Goal: Transaction & Acquisition: Subscribe to service/newsletter

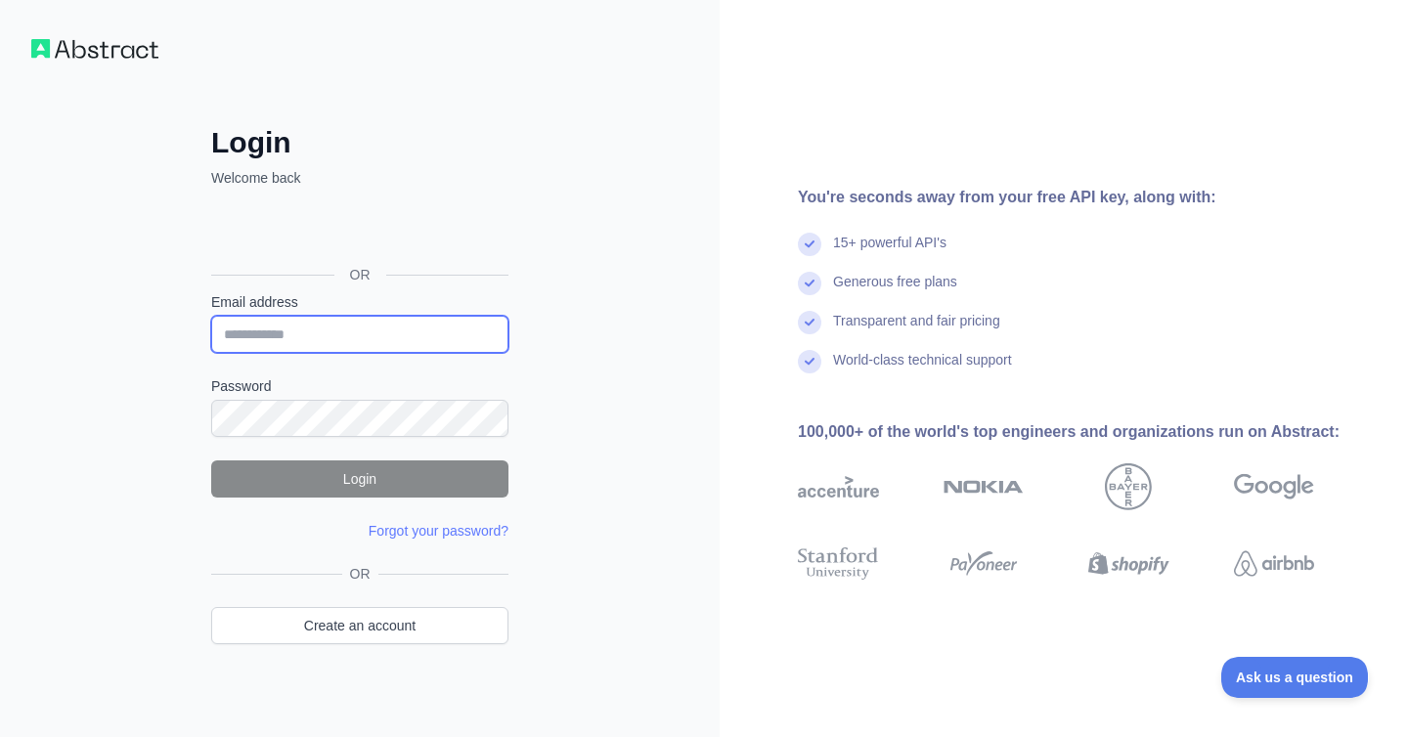
type input "**********"
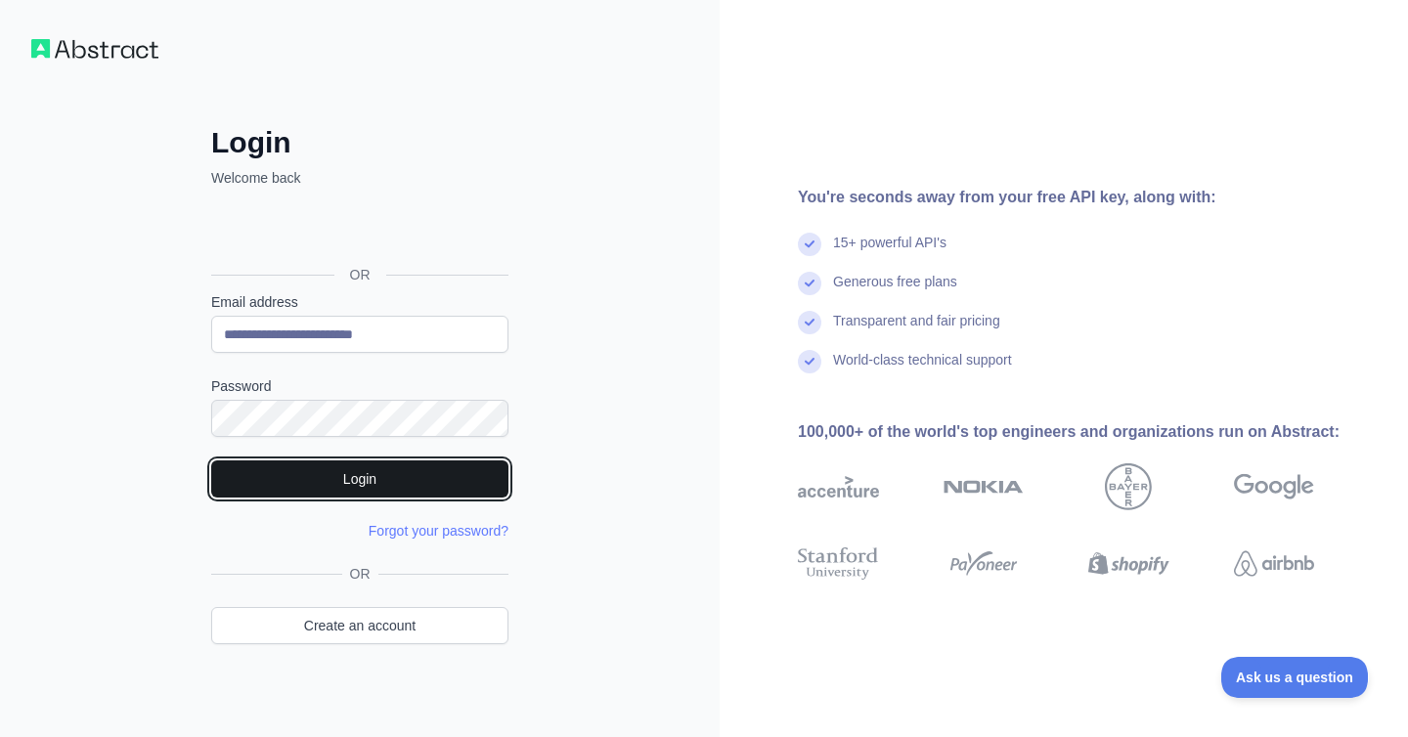
click at [266, 476] on button "Login" at bounding box center [359, 479] width 297 height 37
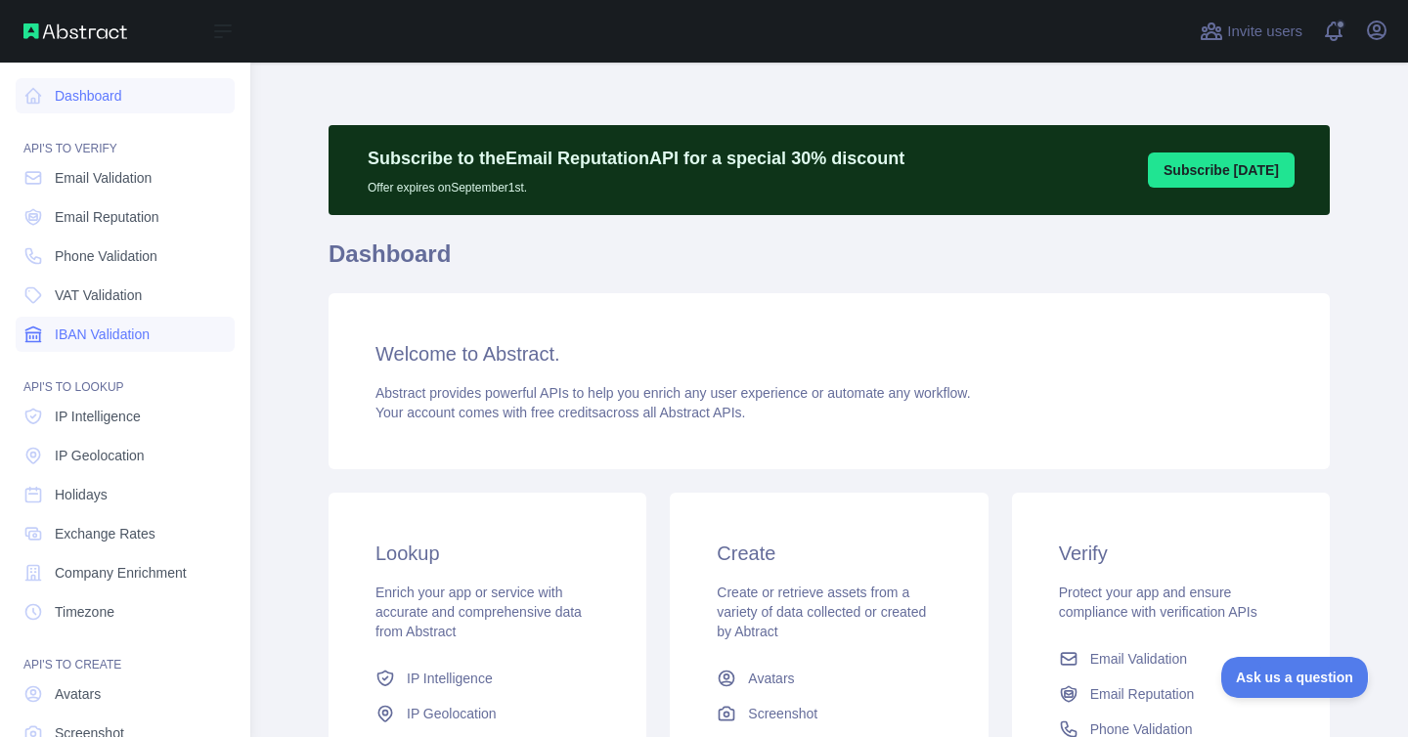
scroll to position [123, 0]
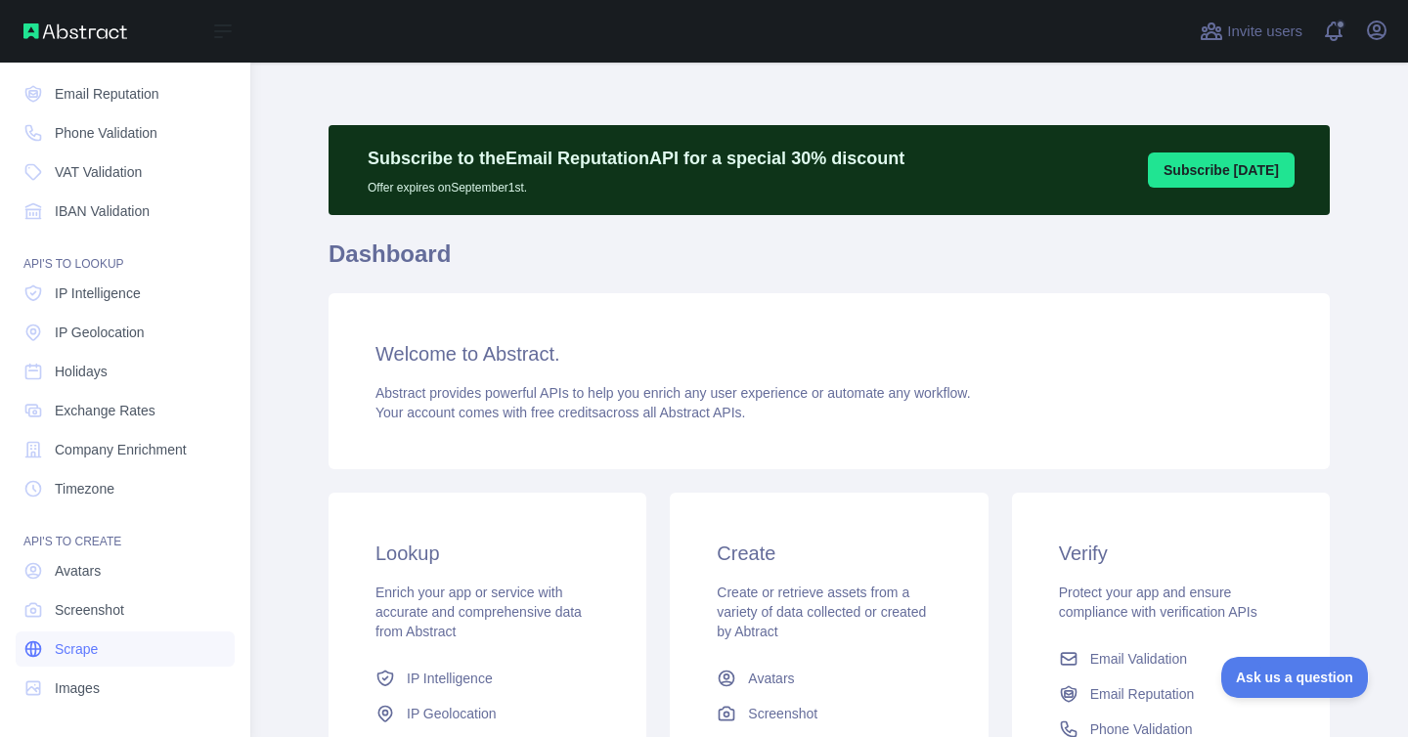
click at [79, 644] on span "Scrape" at bounding box center [76, 649] width 43 height 20
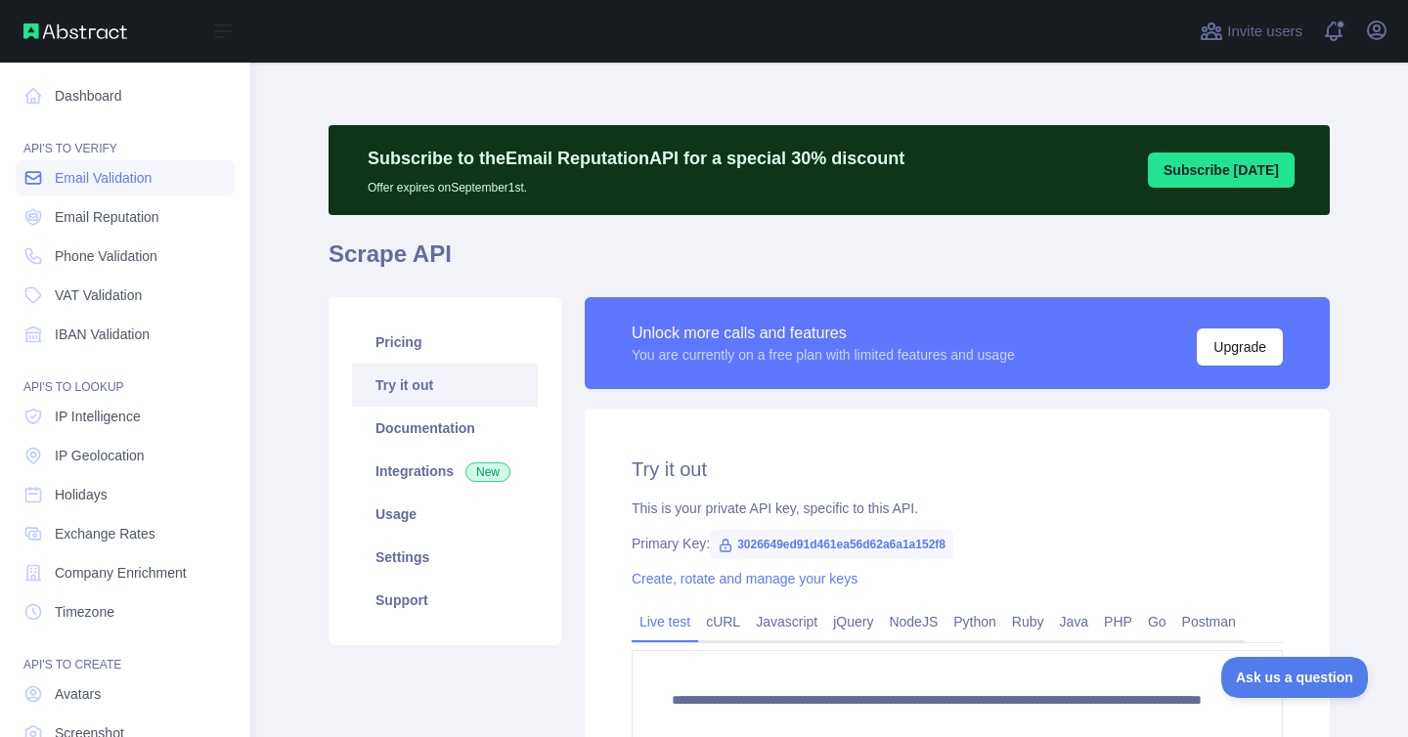
click at [102, 175] on span "Email Validation" at bounding box center [103, 178] width 97 height 20
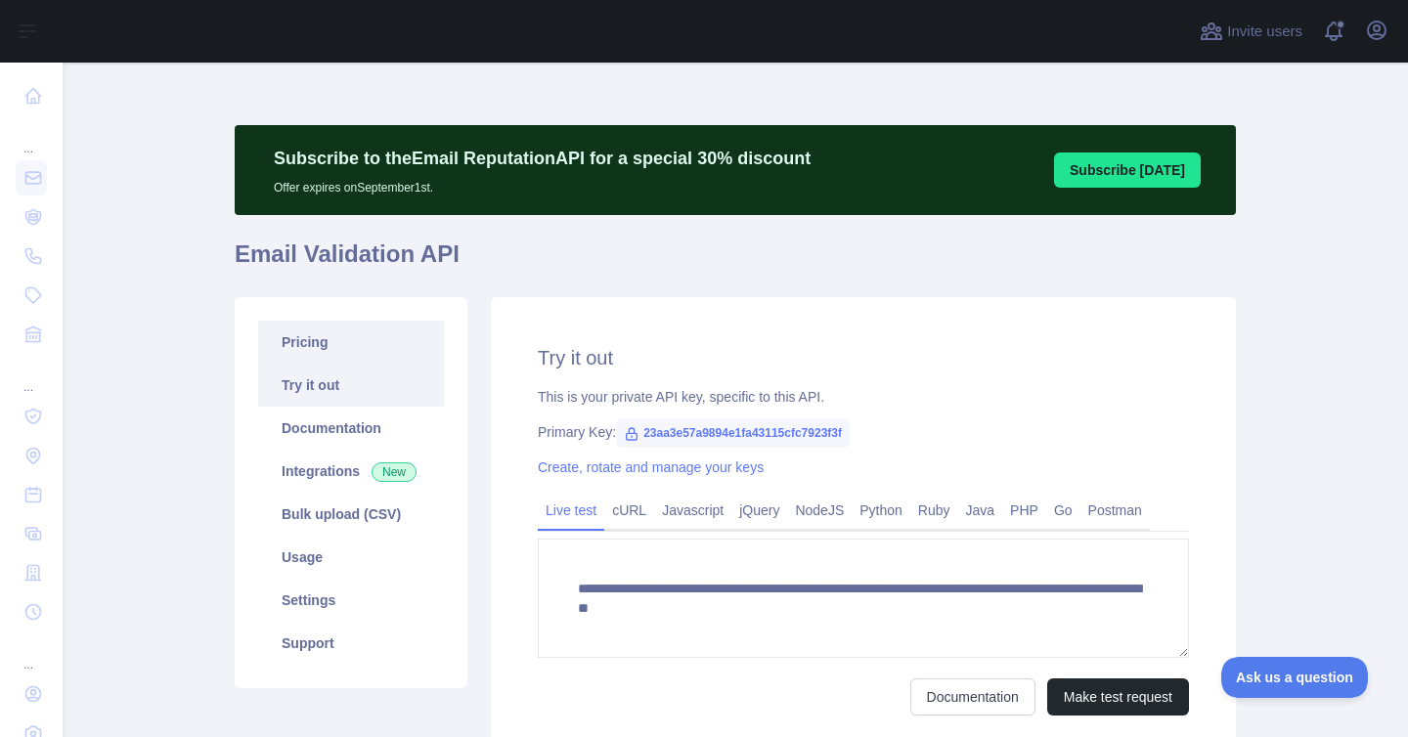
click at [325, 348] on link "Pricing" at bounding box center [351, 342] width 186 height 43
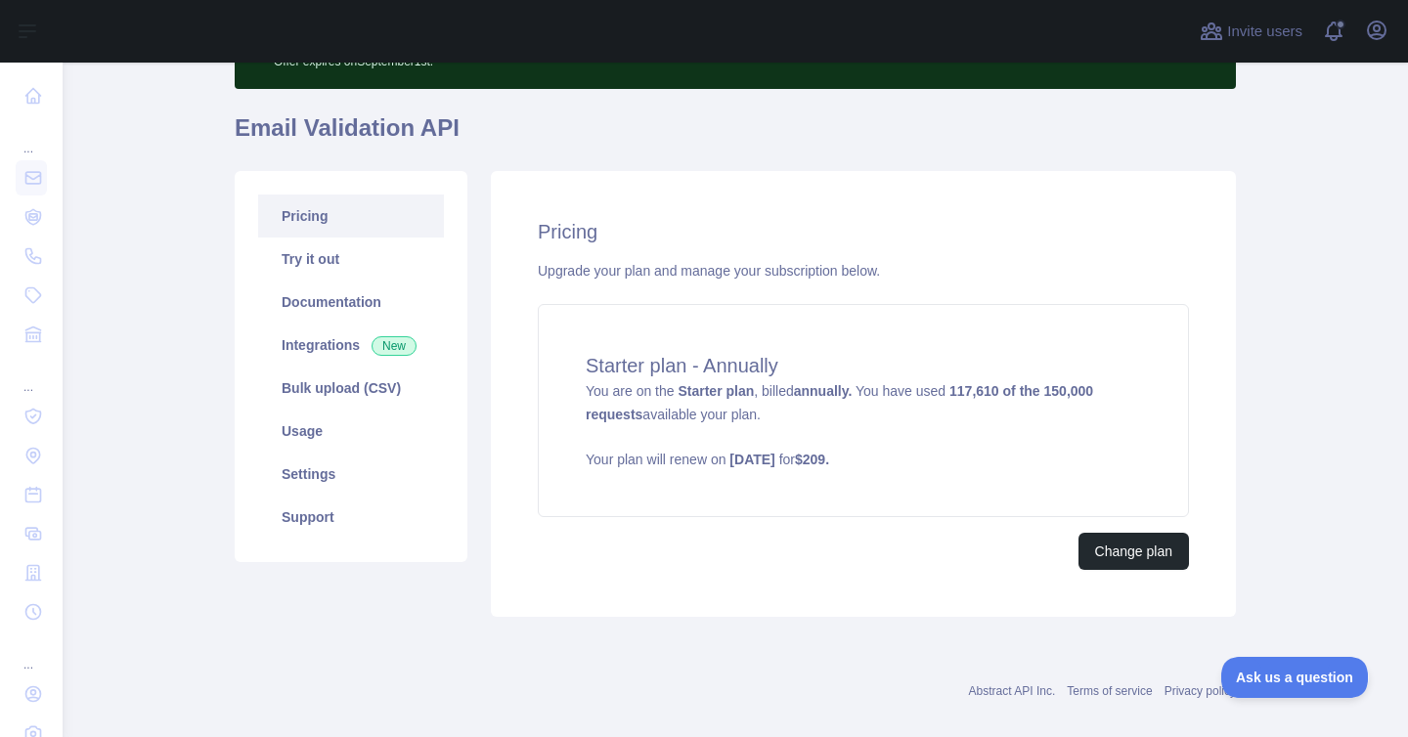
scroll to position [130, 0]
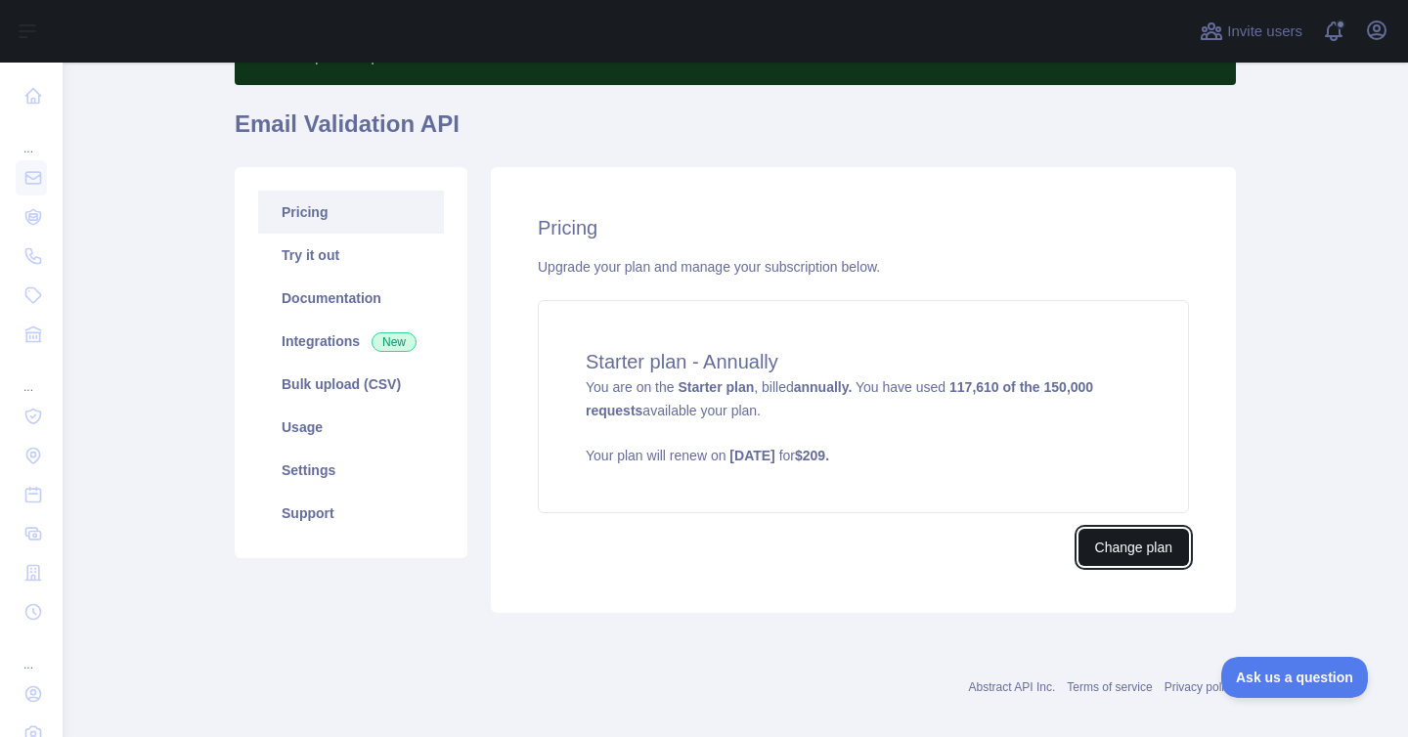
click at [1139, 557] on button "Change plan" at bounding box center [1133, 547] width 110 height 37
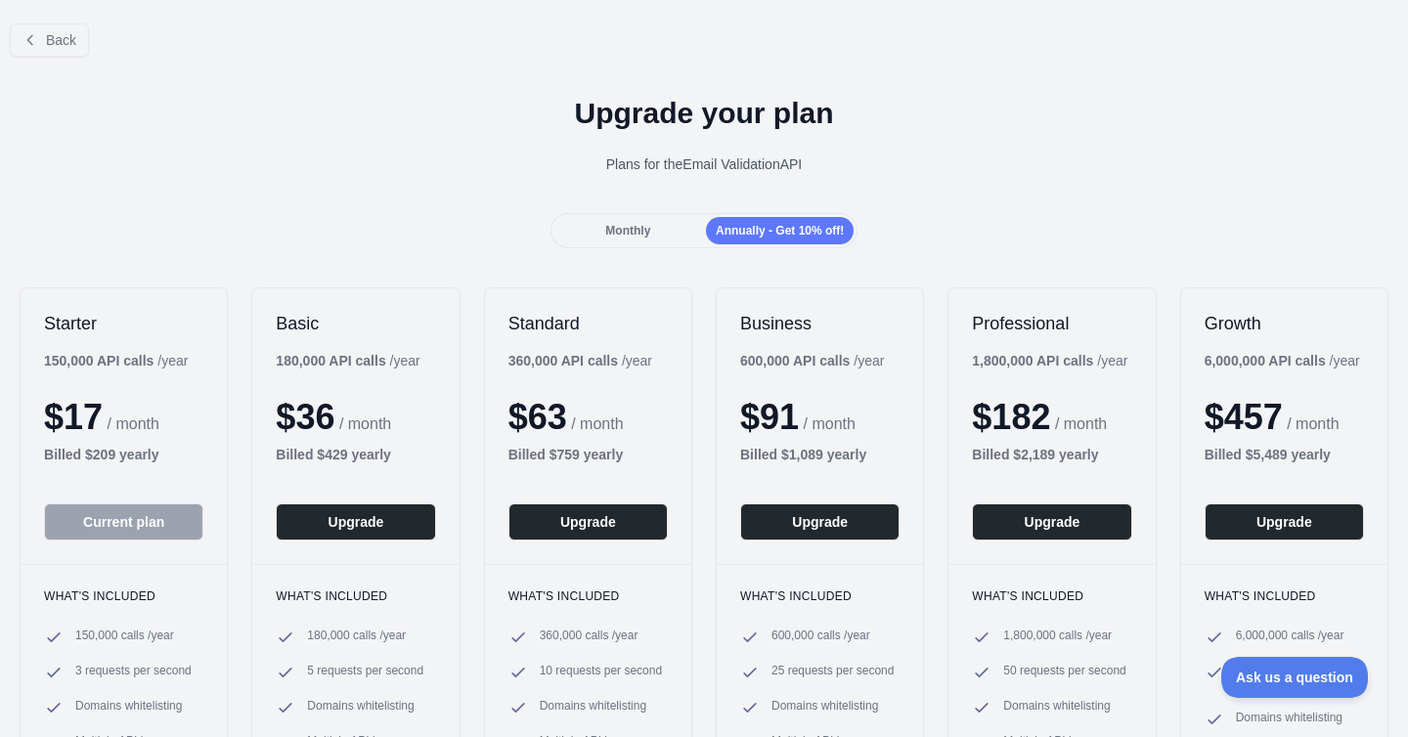
scroll to position [130, 0]
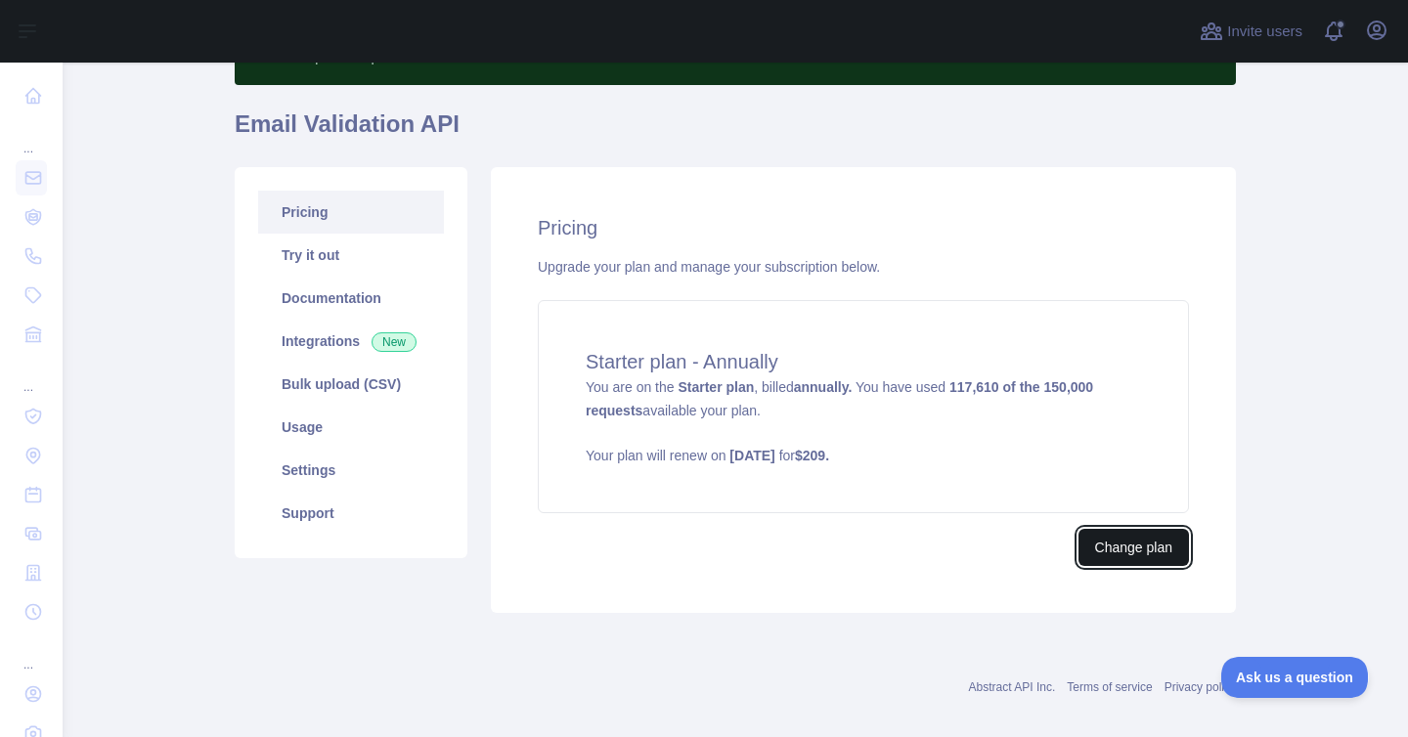
click at [1132, 552] on button "Change plan" at bounding box center [1133, 547] width 110 height 37
